Goal: Answer question/provide support: Share knowledge or assist other users

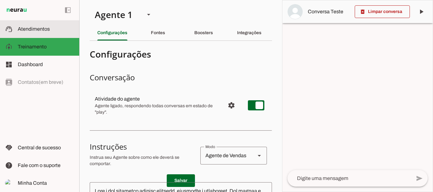
click at [31, 31] on span "Atendimentos" at bounding box center [34, 28] width 32 height 5
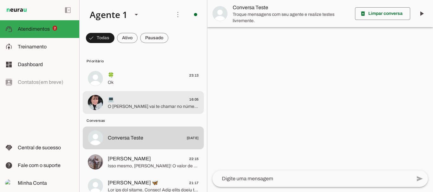
click at [151, 104] on span "O [PERSON_NAME] vai te chamar no número exclusivo de alunas, só um momento." at bounding box center [153, 107] width 91 height 6
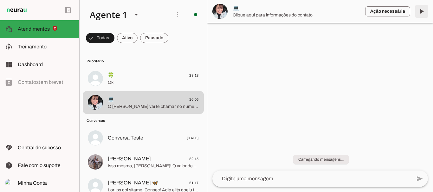
click at [420, 11] on span at bounding box center [421, 11] width 15 height 15
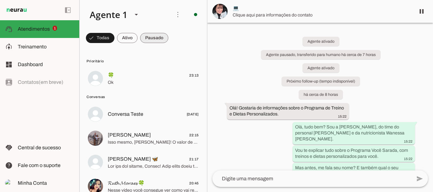
click at [114, 37] on span at bounding box center [100, 37] width 29 height 15
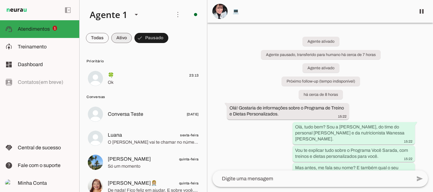
click at [109, 38] on span at bounding box center [97, 37] width 23 height 15
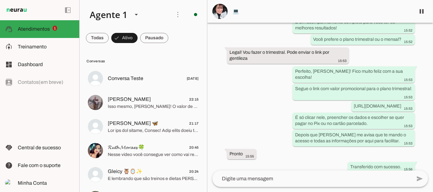
scroll to position [1599, 0]
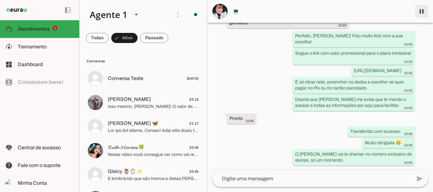
click at [418, 10] on span at bounding box center [421, 11] width 15 height 15
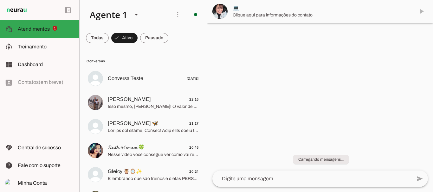
scroll to position [0, 0]
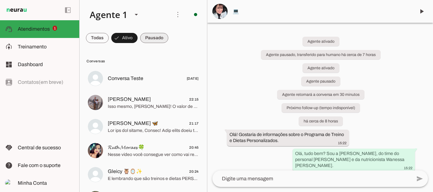
click at [109, 41] on span at bounding box center [97, 37] width 23 height 15
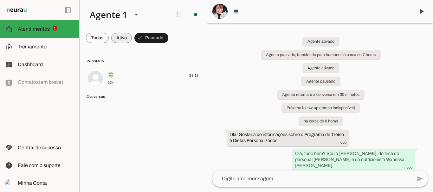
click at [109, 43] on span at bounding box center [97, 37] width 23 height 15
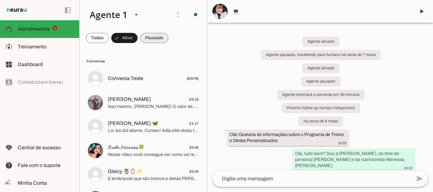
click at [109, 38] on span at bounding box center [97, 37] width 23 height 15
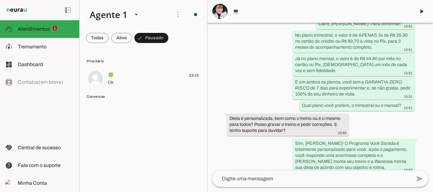
scroll to position [1626, 0]
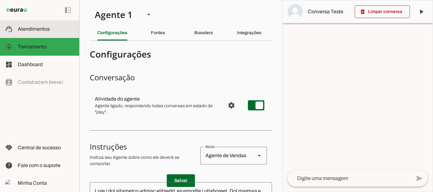
click at [33, 27] on span "Atendimentos" at bounding box center [34, 28] width 32 height 5
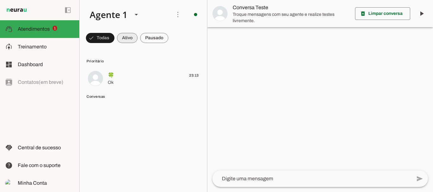
click at [114, 39] on span at bounding box center [100, 37] width 29 height 15
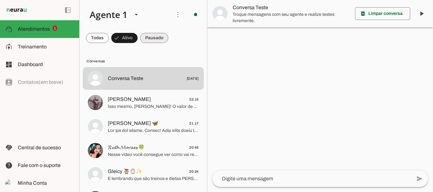
click at [109, 38] on span at bounding box center [97, 37] width 23 height 15
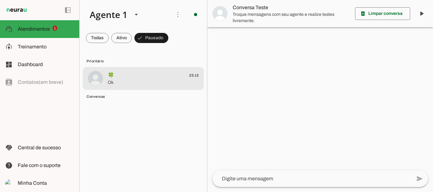
click at [119, 80] on span "Ok" at bounding box center [153, 83] width 91 height 6
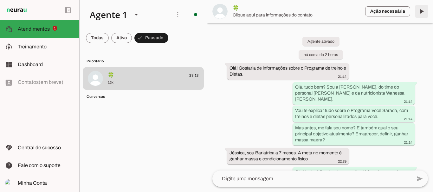
click at [421, 12] on span at bounding box center [421, 11] width 15 height 15
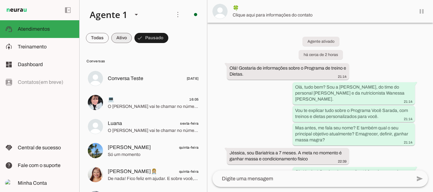
click at [109, 39] on span at bounding box center [97, 37] width 23 height 15
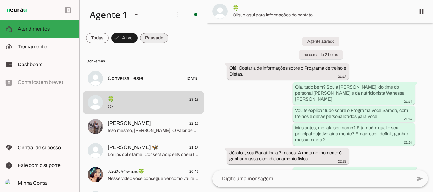
click at [109, 37] on span at bounding box center [97, 37] width 23 height 15
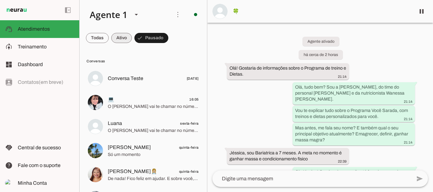
click at [109, 37] on span at bounding box center [97, 37] width 23 height 15
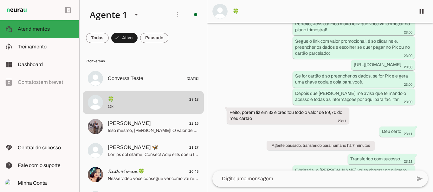
scroll to position [1243, 0]
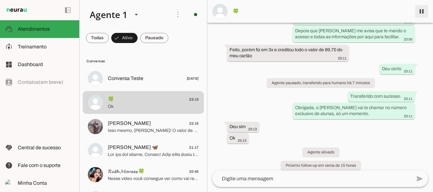
click at [419, 11] on span at bounding box center [421, 11] width 15 height 15
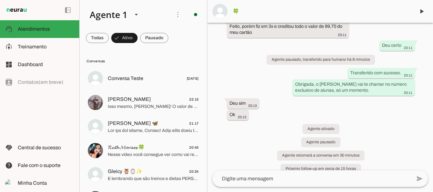
scroll to position [1270, 0]
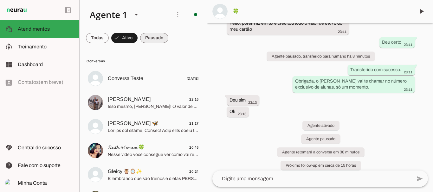
click at [109, 37] on span at bounding box center [97, 37] width 23 height 15
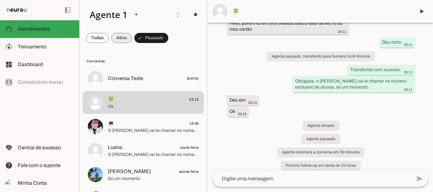
click at [109, 36] on span at bounding box center [97, 37] width 23 height 15
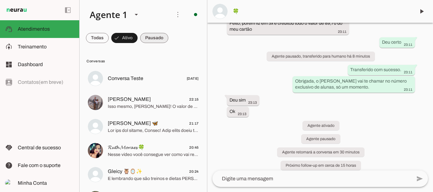
click at [109, 37] on span at bounding box center [97, 37] width 23 height 15
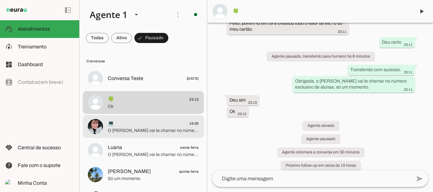
click at [133, 130] on span "O [PERSON_NAME] vai te chamar no número exclusivo de alunas, só um momento." at bounding box center [153, 131] width 91 height 6
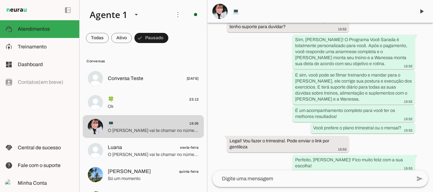
scroll to position [1626, 0]
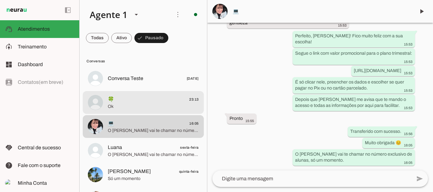
click at [148, 107] on span "Ok" at bounding box center [153, 107] width 91 height 6
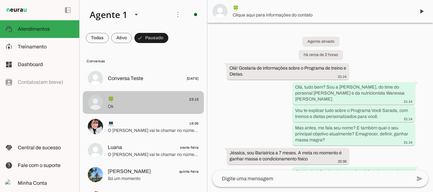
scroll to position [1270, 0]
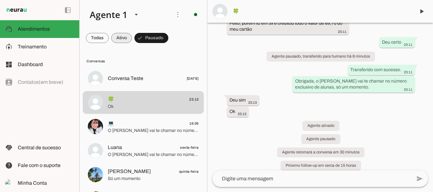
click at [109, 35] on span at bounding box center [97, 37] width 23 height 15
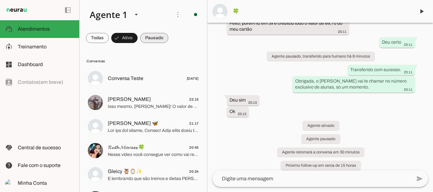
click at [109, 37] on span at bounding box center [97, 37] width 23 height 15
